Goal: Information Seeking & Learning: Learn about a topic

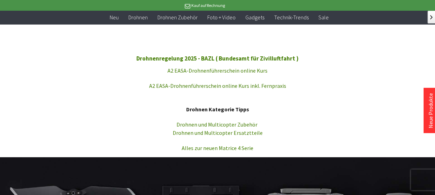
scroll to position [805, 0]
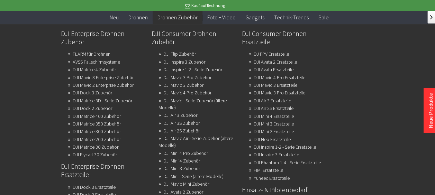
click at [96, 96] on link "DJI Dock 3 Zubehör" at bounding box center [92, 93] width 39 height 10
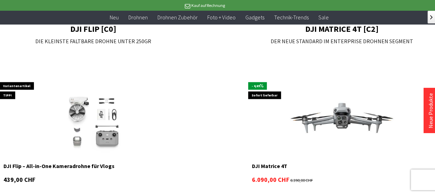
scroll to position [643, 0]
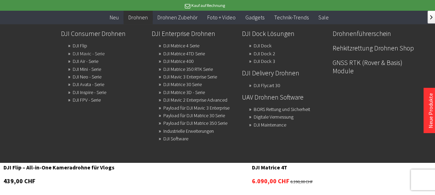
click at [78, 55] on link "DJI Mavic - Serie" at bounding box center [89, 54] width 32 height 10
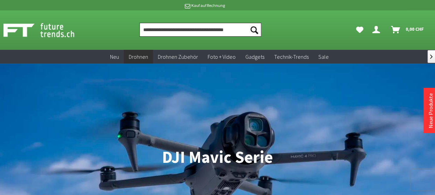
click at [171, 30] on input "Produkt, Marke, Kategorie, EAN, Artikelnummer…" at bounding box center [201, 30] width 122 height 14
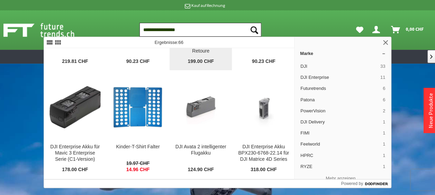
scroll to position [79, 0]
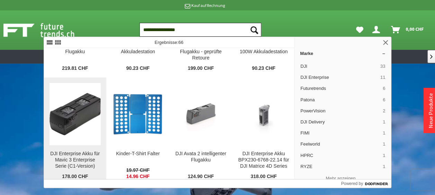
type input "**********"
click at [101, 105] on img at bounding box center [76, 114] width 52 height 42
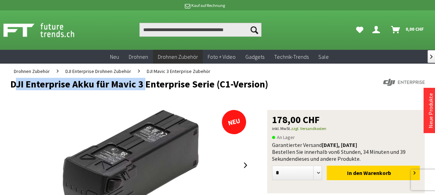
drag, startPoint x: 126, startPoint y: 110, endPoint x: 150, endPoint y: 96, distance: 27.2
click at [150, 96] on header "DJI Enterprise Akku für Mavic 3 Enterprise Serie (C1-Version)" at bounding box center [217, 94] width 415 height 31
drag, startPoint x: 150, startPoint y: 96, endPoint x: 123, endPoint y: 123, distance: 38.2
click at [123, 123] on img at bounding box center [131, 165] width 136 height 111
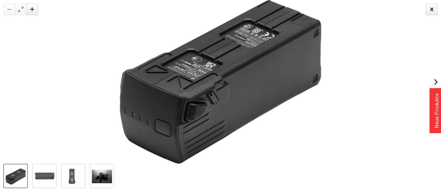
click at [24, 9] on div at bounding box center [21, 9] width 12 height 12
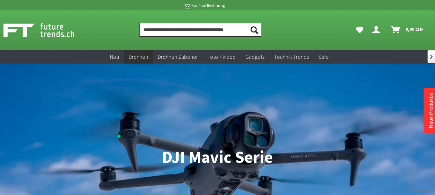
click at [159, 35] on input "Produkt, Marke, Kategorie, EAN, Artikelnummer…" at bounding box center [201, 30] width 122 height 14
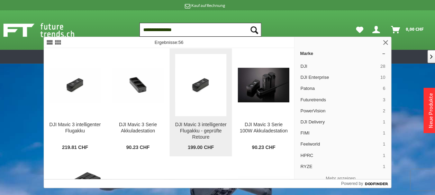
type input "**********"
click at [227, 81] on img at bounding box center [201, 85] width 52 height 34
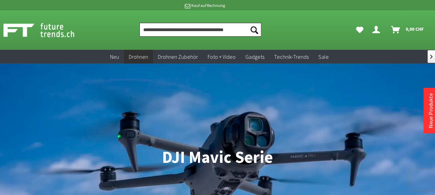
click at [148, 29] on input "Produkt, Marke, Kategorie, EAN, Artikelnummer…" at bounding box center [201, 30] width 122 height 14
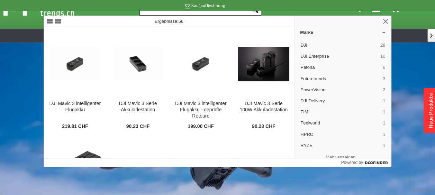
scroll to position [21, 0]
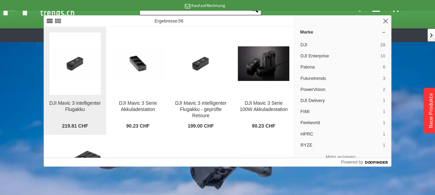
type input "**********"
click at [82, 70] on img at bounding box center [76, 63] width 52 height 34
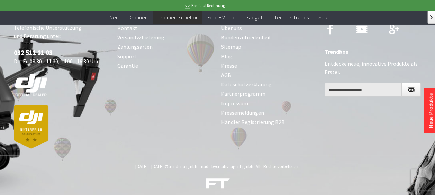
scroll to position [754, 0]
